Goal: Transaction & Acquisition: Purchase product/service

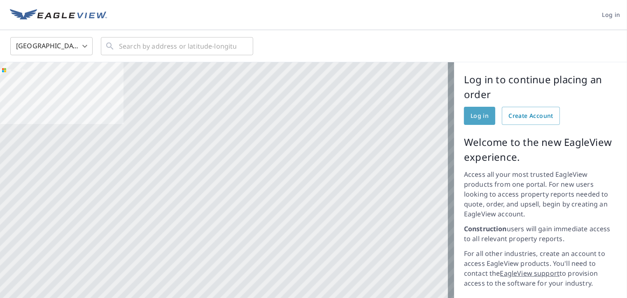
click at [480, 117] on span "Log in" at bounding box center [480, 116] width 18 height 10
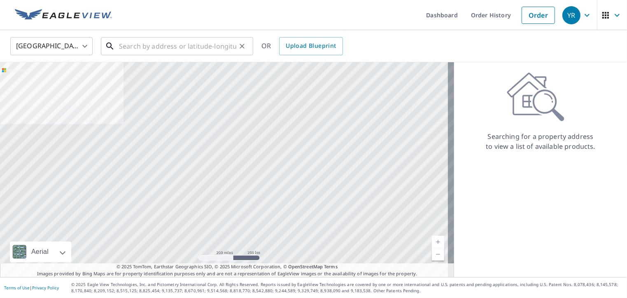
click at [231, 40] on input "text" at bounding box center [177, 46] width 117 height 23
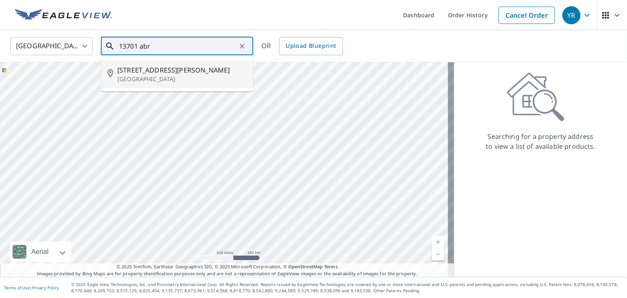
click at [191, 81] on p "[GEOGRAPHIC_DATA]" at bounding box center [181, 79] width 129 height 8
type input "[STREET_ADDRESS][PERSON_NAME]"
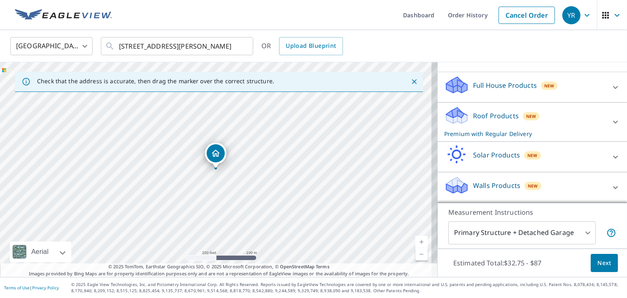
scroll to position [84, 0]
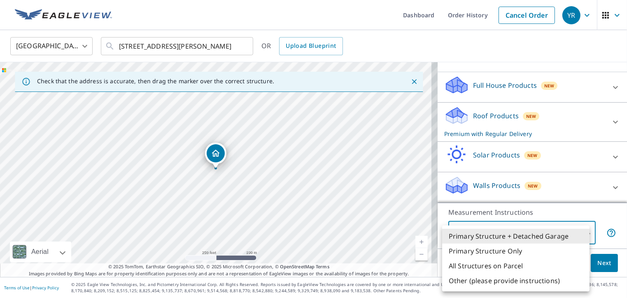
click at [582, 233] on body "YR YR Dashboard Order History Cancel Order YR [GEOGRAPHIC_DATA] [GEOGRAPHIC_DAT…" at bounding box center [313, 149] width 627 height 298
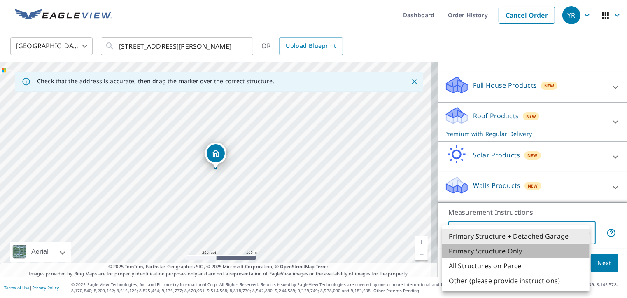
click at [544, 246] on li "Primary Structure Only" at bounding box center [515, 250] width 147 height 15
type input "2"
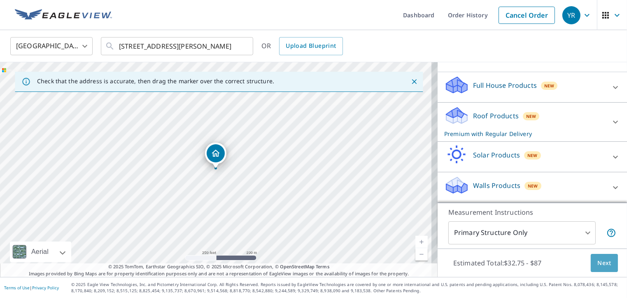
click at [597, 259] on span "Next" at bounding box center [604, 263] width 14 height 10
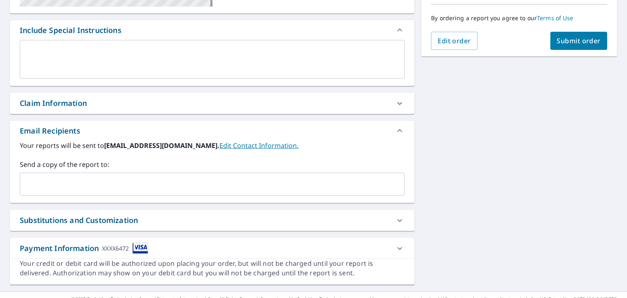
scroll to position [220, 0]
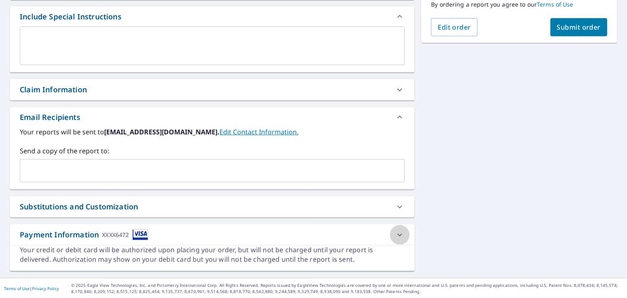
click at [396, 233] on icon at bounding box center [400, 235] width 10 height 10
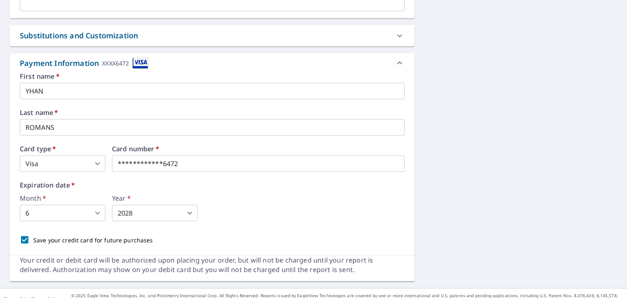
scroll to position [401, 0]
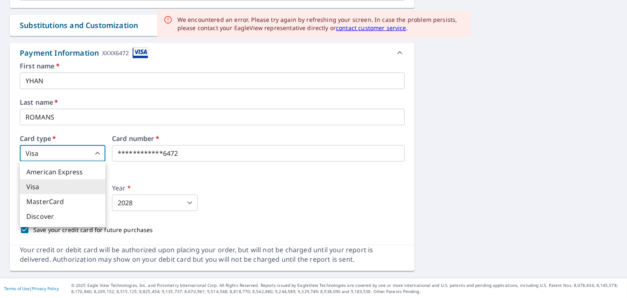
click at [98, 158] on body "YR YR Dashboard Order History Cancel Order YR Dashboard / Finalize Order Finali…" at bounding box center [313, 149] width 627 height 298
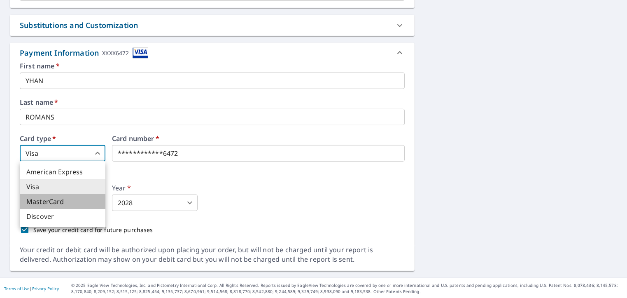
click at [72, 201] on li "MasterCard" at bounding box center [63, 201] width 86 height 15
checkbox input "true"
type input "3"
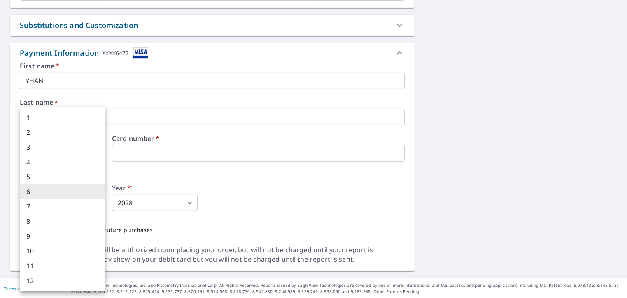
click at [78, 203] on body "YR YR Dashboard Order History Cancel Order YR Dashboard / Finalize Order Finali…" at bounding box center [313, 149] width 627 height 298
click at [68, 223] on li "8" at bounding box center [63, 221] width 86 height 15
checkbox input "true"
type input "8"
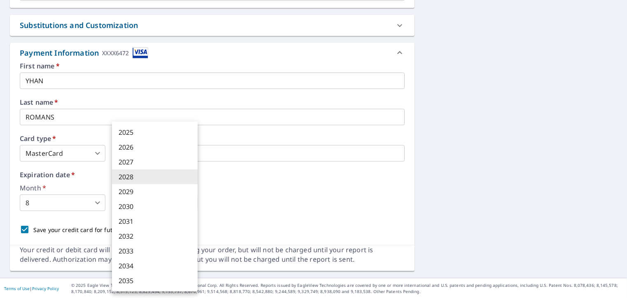
click at [137, 210] on body "YR YR Dashboard Order History Cancel Order YR Dashboard / Finalize Order Finali…" at bounding box center [313, 149] width 627 height 298
click at [129, 163] on li "2027" at bounding box center [155, 161] width 86 height 15
checkbox input "true"
type input "2027"
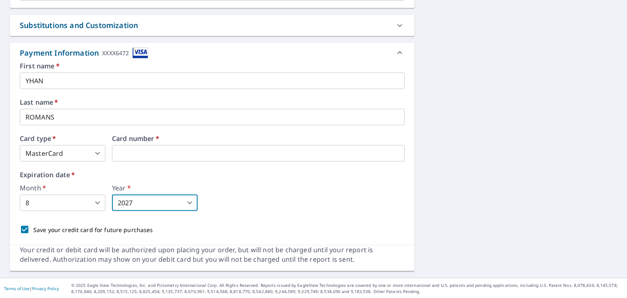
drag, startPoint x: 623, startPoint y: 177, endPoint x: 598, endPoint y: 229, distance: 58.0
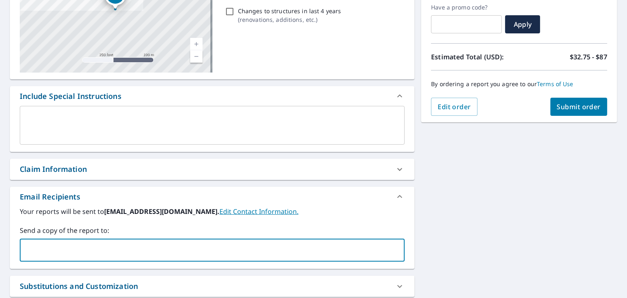
click at [68, 254] on input "text" at bounding box center [205, 250] width 365 height 16
paste input "[EMAIL_ADDRESS][DOMAIN_NAME]"
type input "[EMAIL_ADDRESS][DOMAIN_NAME]"
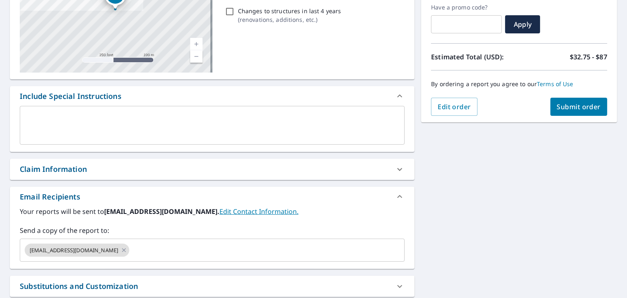
click at [380, 217] on div "Your reports will be sent to [EMAIL_ADDRESS][DOMAIN_NAME]. Edit Contact Informa…" at bounding box center [212, 233] width 385 height 55
click at [577, 105] on span "Submit order" at bounding box center [579, 106] width 44 height 9
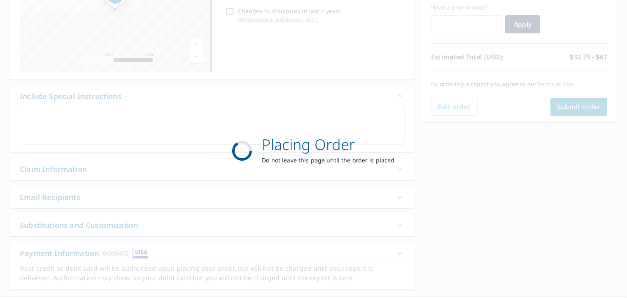
checkbox input "true"
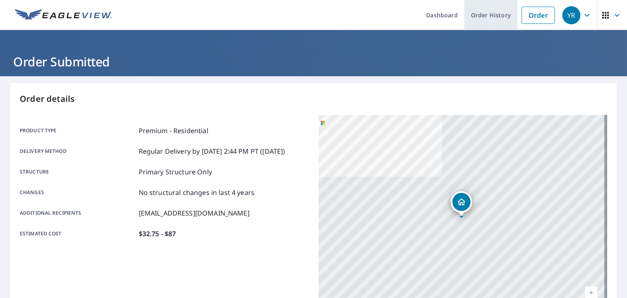
click at [484, 14] on link "Order History" at bounding box center [490, 15] width 53 height 30
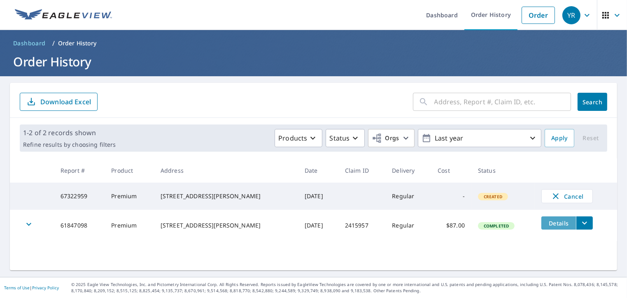
click at [547, 222] on span "Details" at bounding box center [558, 223] width 25 height 8
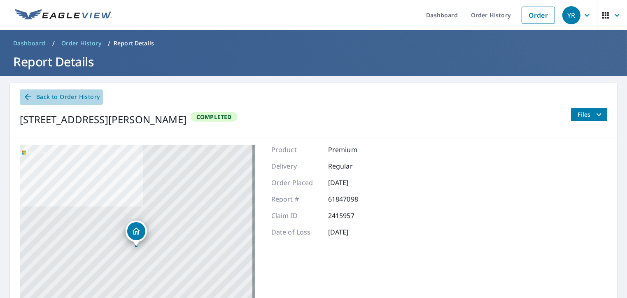
click at [26, 96] on icon at bounding box center [28, 96] width 7 height 7
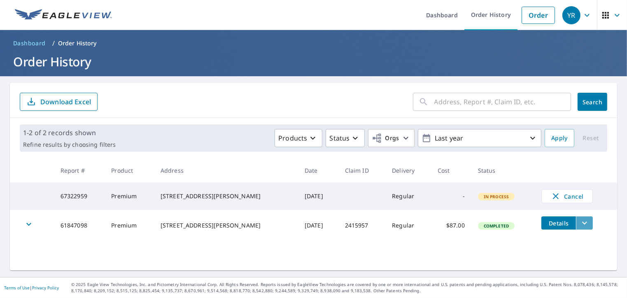
click at [580, 224] on icon "filesDropdownBtn-61847098" at bounding box center [585, 223] width 10 height 10
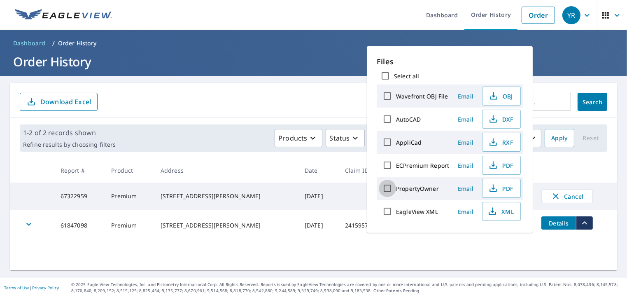
click at [387, 189] on input "PropertyOwner" at bounding box center [387, 188] width 17 height 17
checkbox input "true"
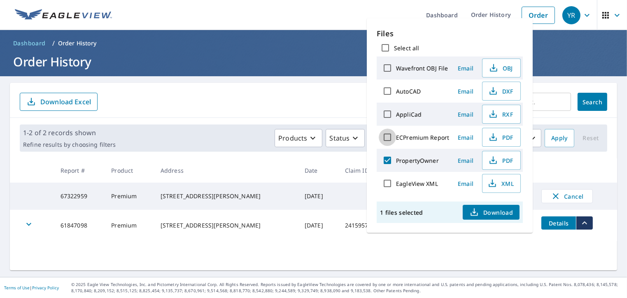
click at [387, 131] on input "ECPremium Report" at bounding box center [387, 136] width 17 height 17
checkbox input "true"
click at [494, 207] on span "Download" at bounding box center [491, 212] width 44 height 10
click at [467, 157] on span "Email" at bounding box center [466, 160] width 20 height 8
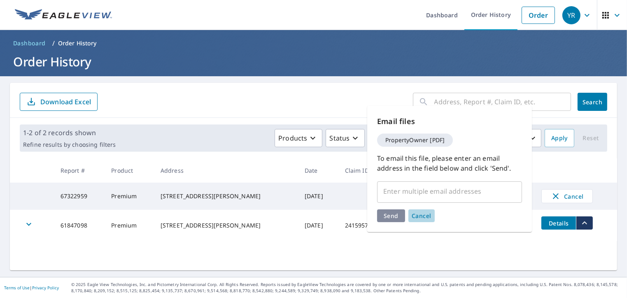
click at [424, 214] on span "Cancel" at bounding box center [422, 216] width 20 height 8
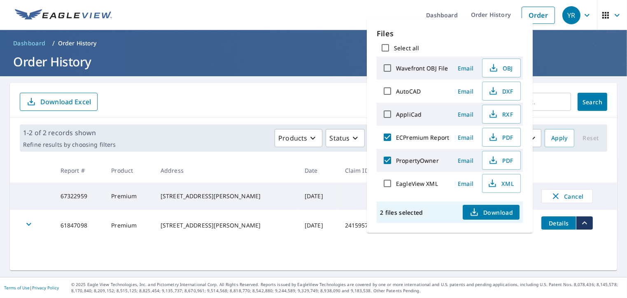
click at [387, 156] on input "PropertyOwner" at bounding box center [387, 160] width 17 height 17
checkbox input "false"
click at [462, 135] on span "Email" at bounding box center [466, 137] width 20 height 8
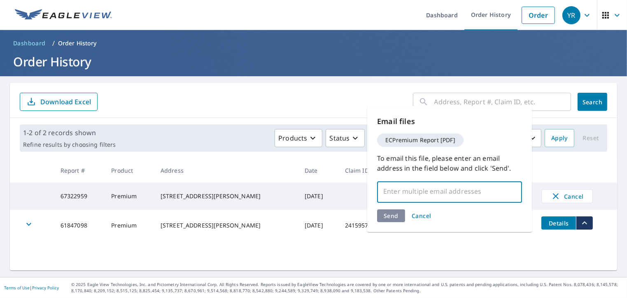
click at [435, 192] on input "text" at bounding box center [443, 191] width 125 height 16
type input "[EMAIL_ADDRESS][DOMAIN_NAME]"
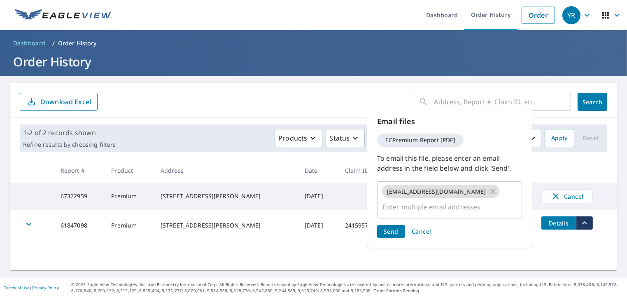
click at [391, 225] on div "Send Cancel" at bounding box center [449, 231] width 145 height 13
click at [391, 227] on span "Send" at bounding box center [391, 231] width 15 height 8
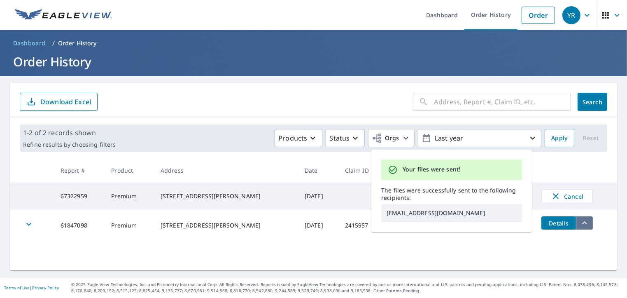
click at [580, 228] on icon "filesDropdownBtn-61847098" at bounding box center [585, 223] width 10 height 10
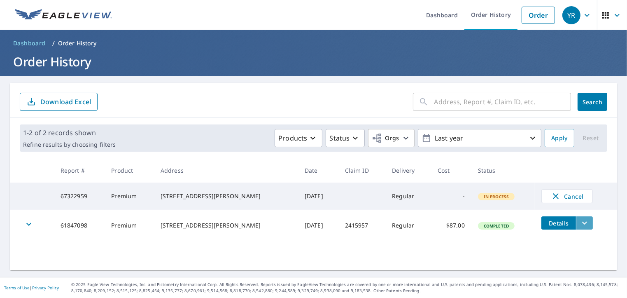
click at [580, 221] on icon "filesDropdownBtn-61847098" at bounding box center [585, 223] width 10 height 10
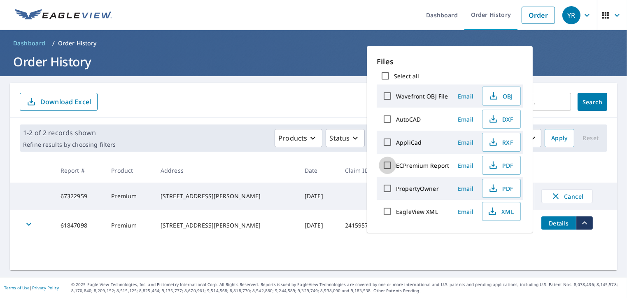
click at [388, 163] on input "ECPremium Report" at bounding box center [387, 164] width 17 height 17
checkbox input "true"
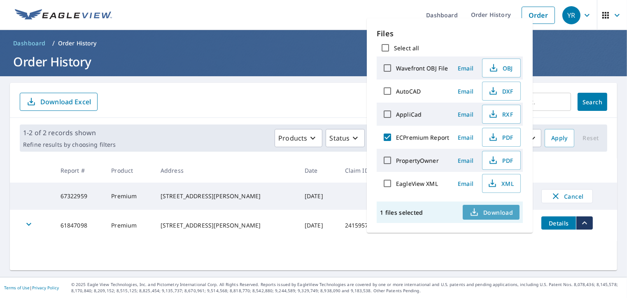
click at [487, 207] on span "Download" at bounding box center [491, 212] width 44 height 10
